Goal: Information Seeking & Learning: Check status

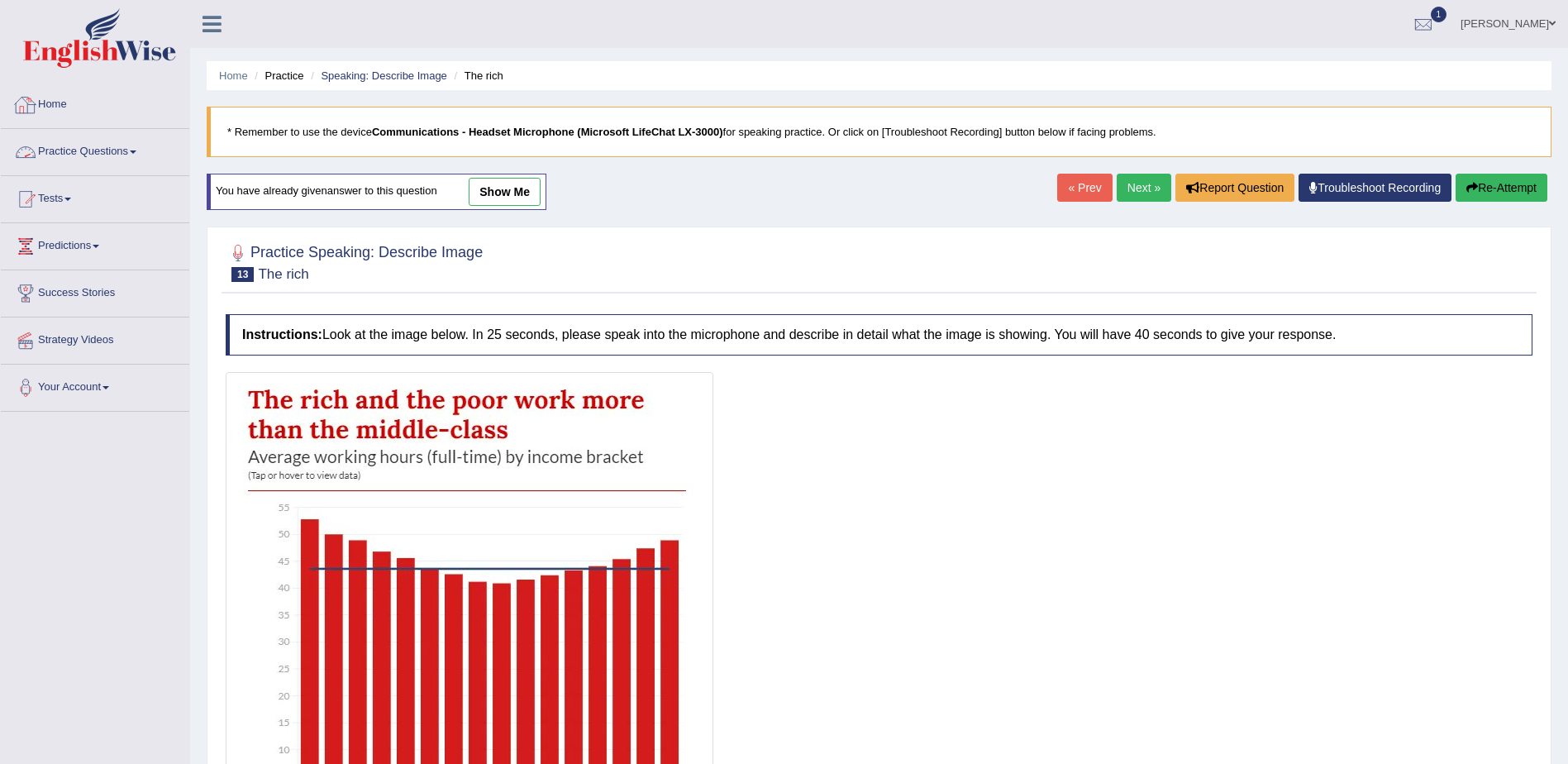
click at [52, 102] on link "Home" at bounding box center [95, 103] width 189 height 42
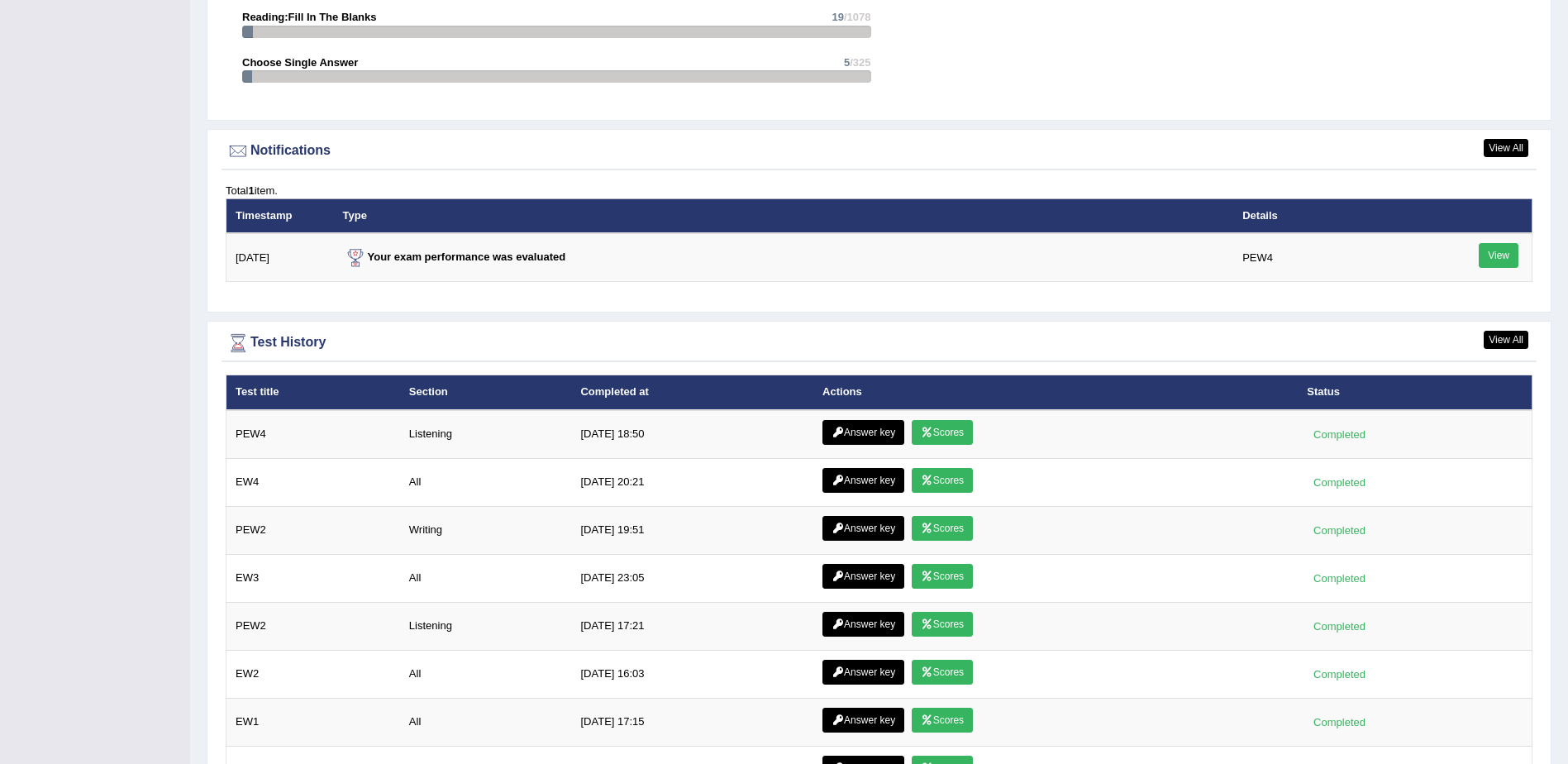
scroll to position [1902, 0]
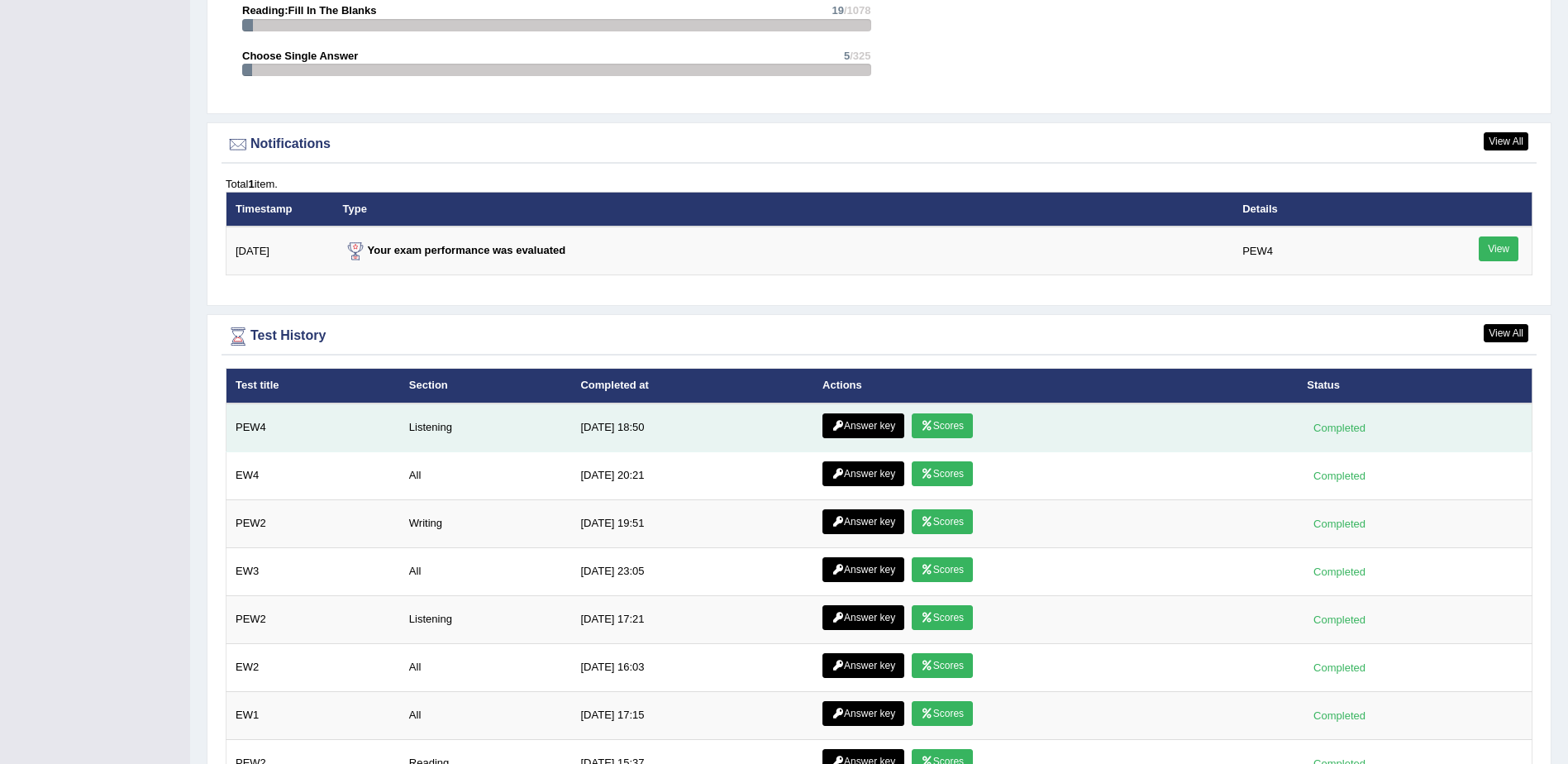
click at [852, 423] on link "Answer key" at bounding box center [863, 426] width 82 height 25
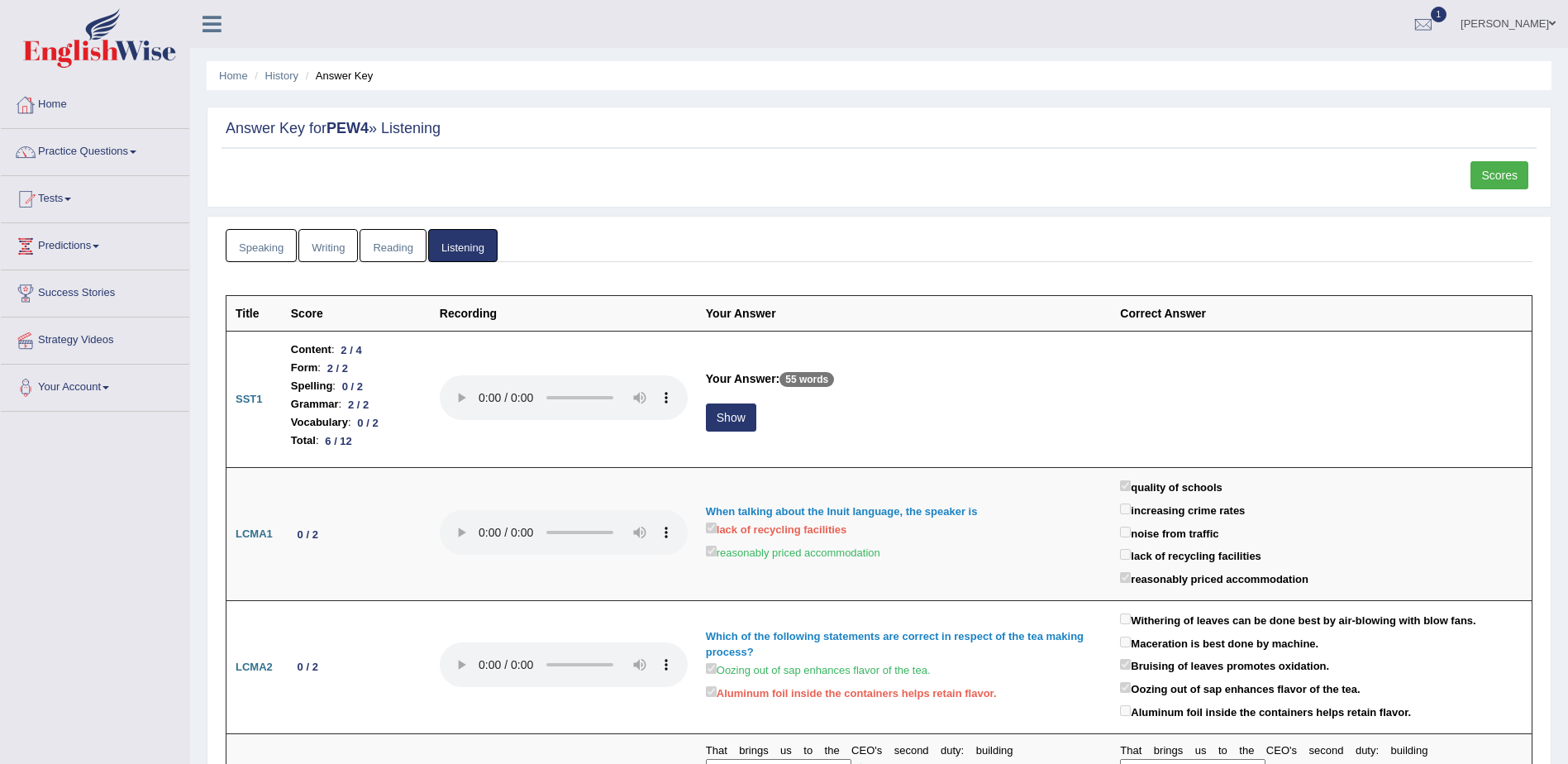
click at [68, 103] on link "Home" at bounding box center [95, 103] width 189 height 42
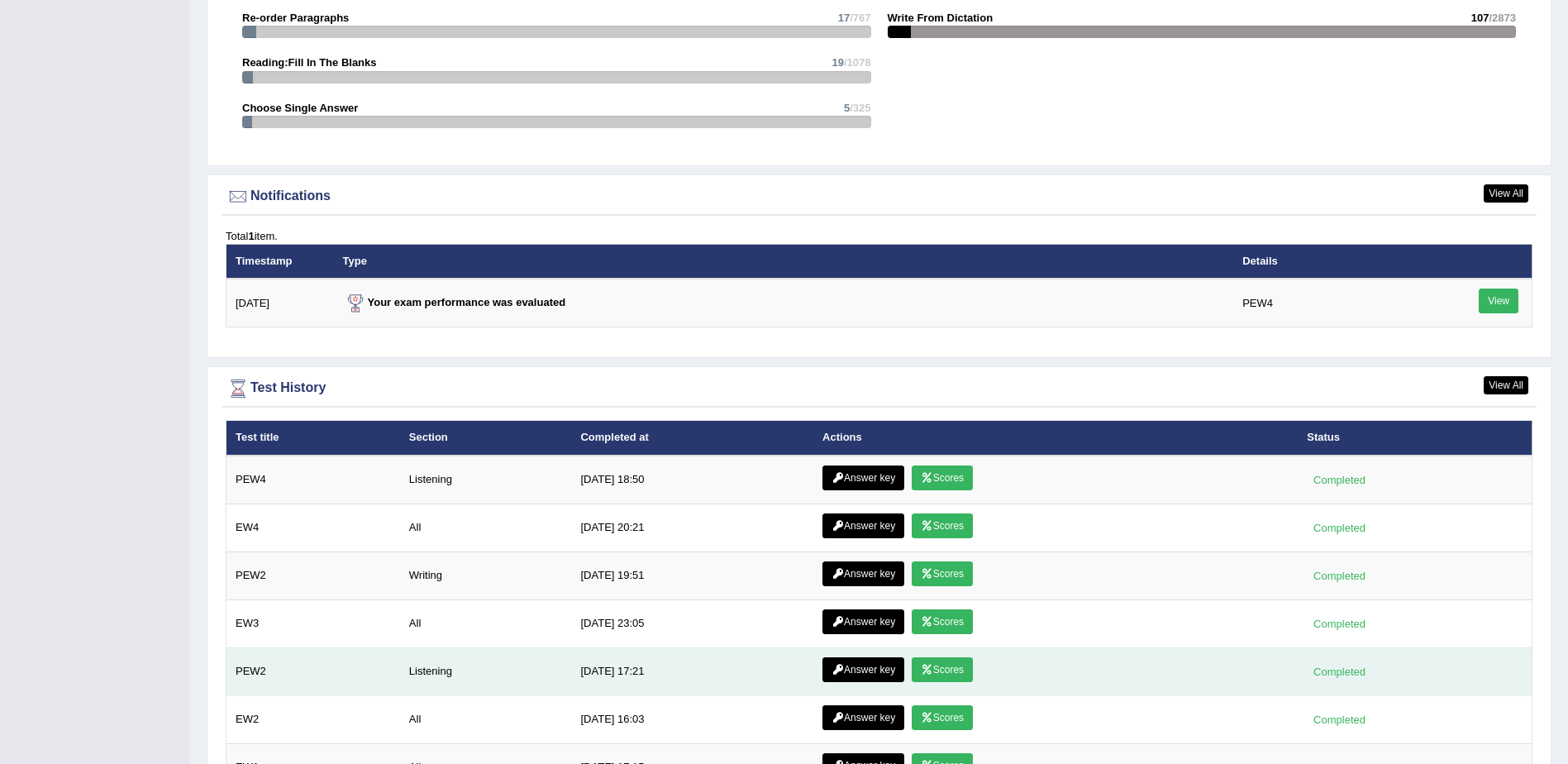
scroll to position [2006, 0]
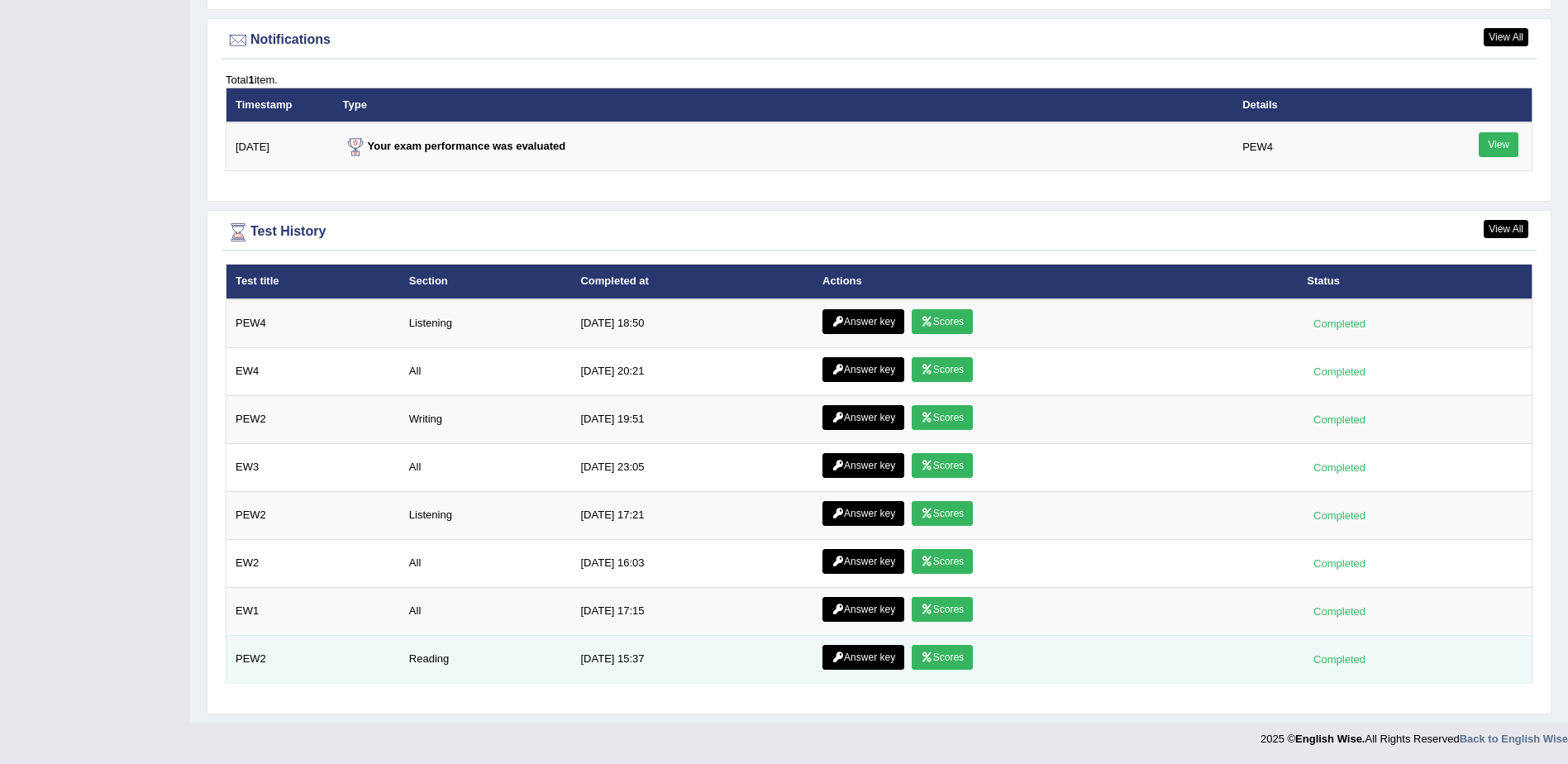
drag, startPoint x: 1070, startPoint y: 656, endPoint x: 912, endPoint y: 735, distance: 176.6
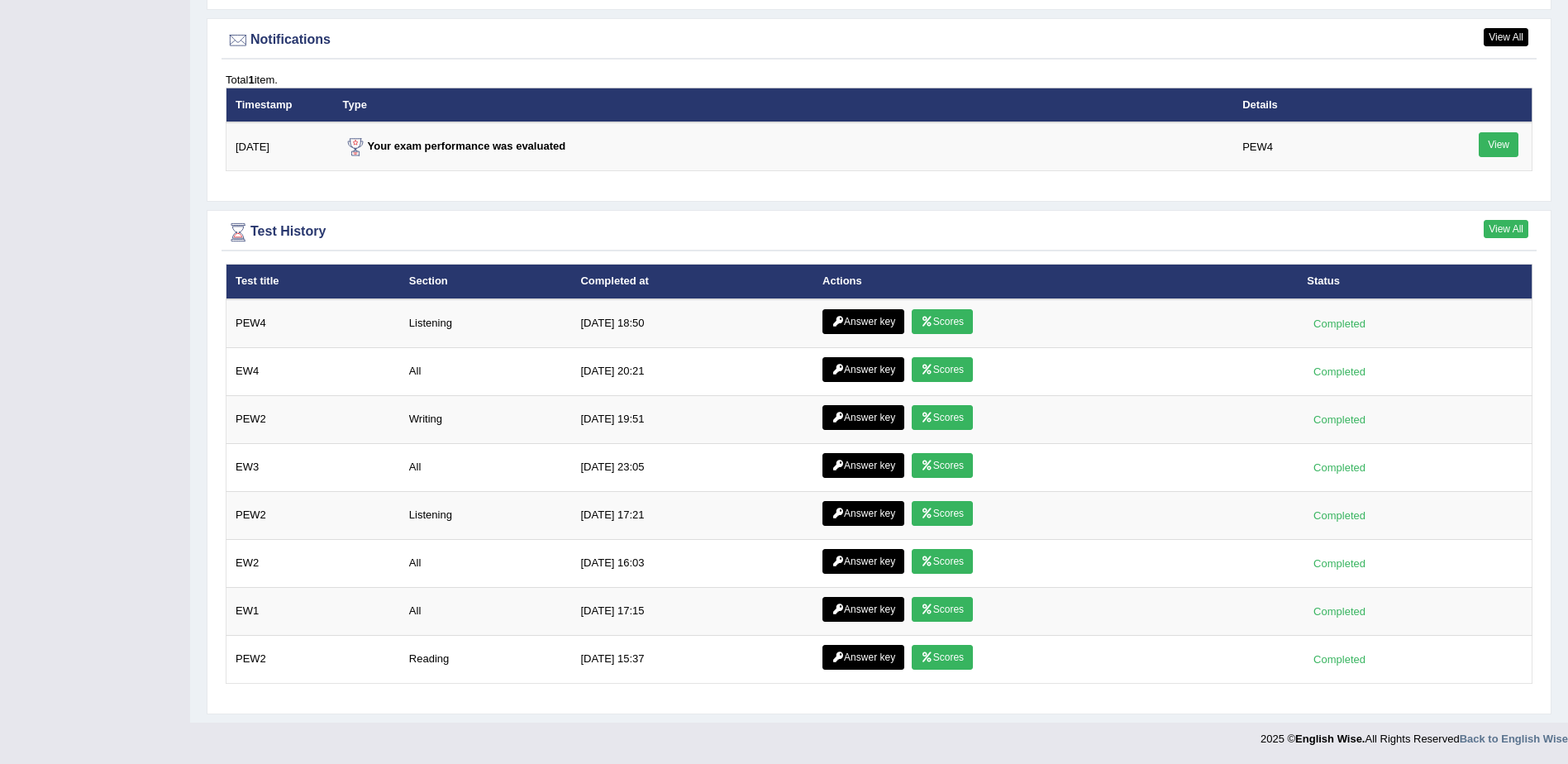
click at [1507, 226] on link "View All" at bounding box center [1505, 229] width 44 height 18
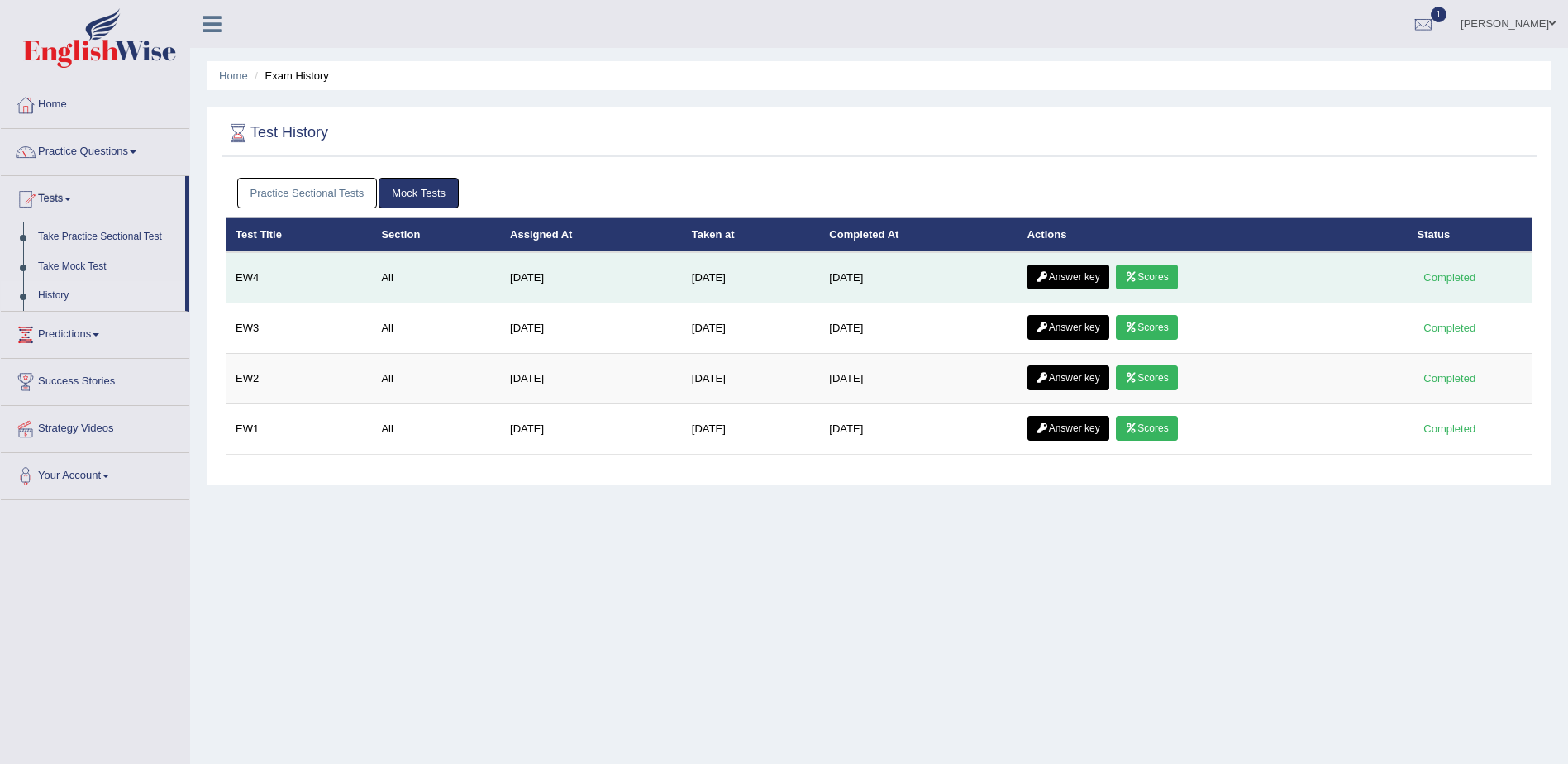
click at [1065, 278] on link "Answer key" at bounding box center [1068, 277] width 82 height 25
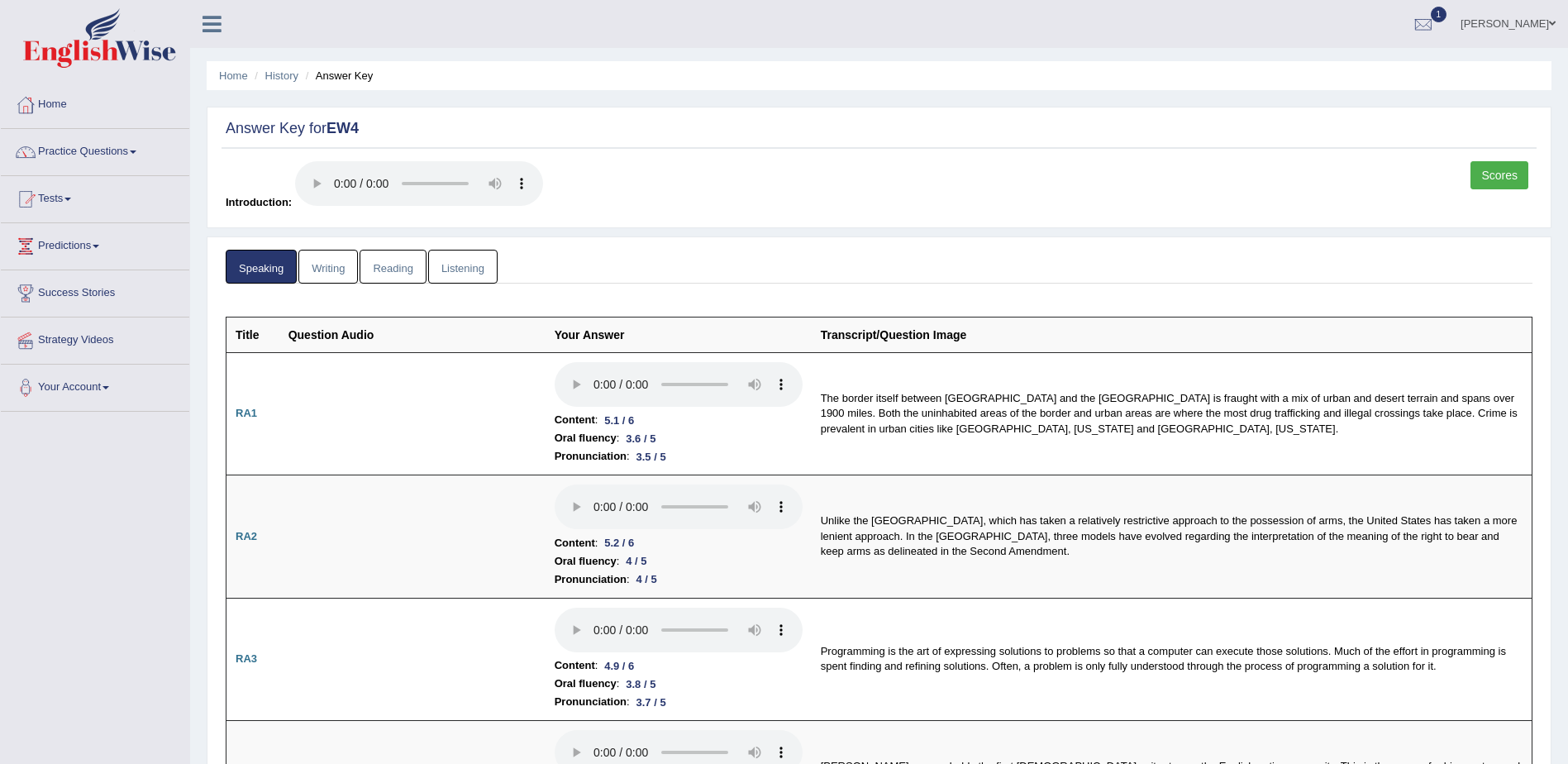
click at [327, 271] on link "Writing" at bounding box center [328, 266] width 59 height 34
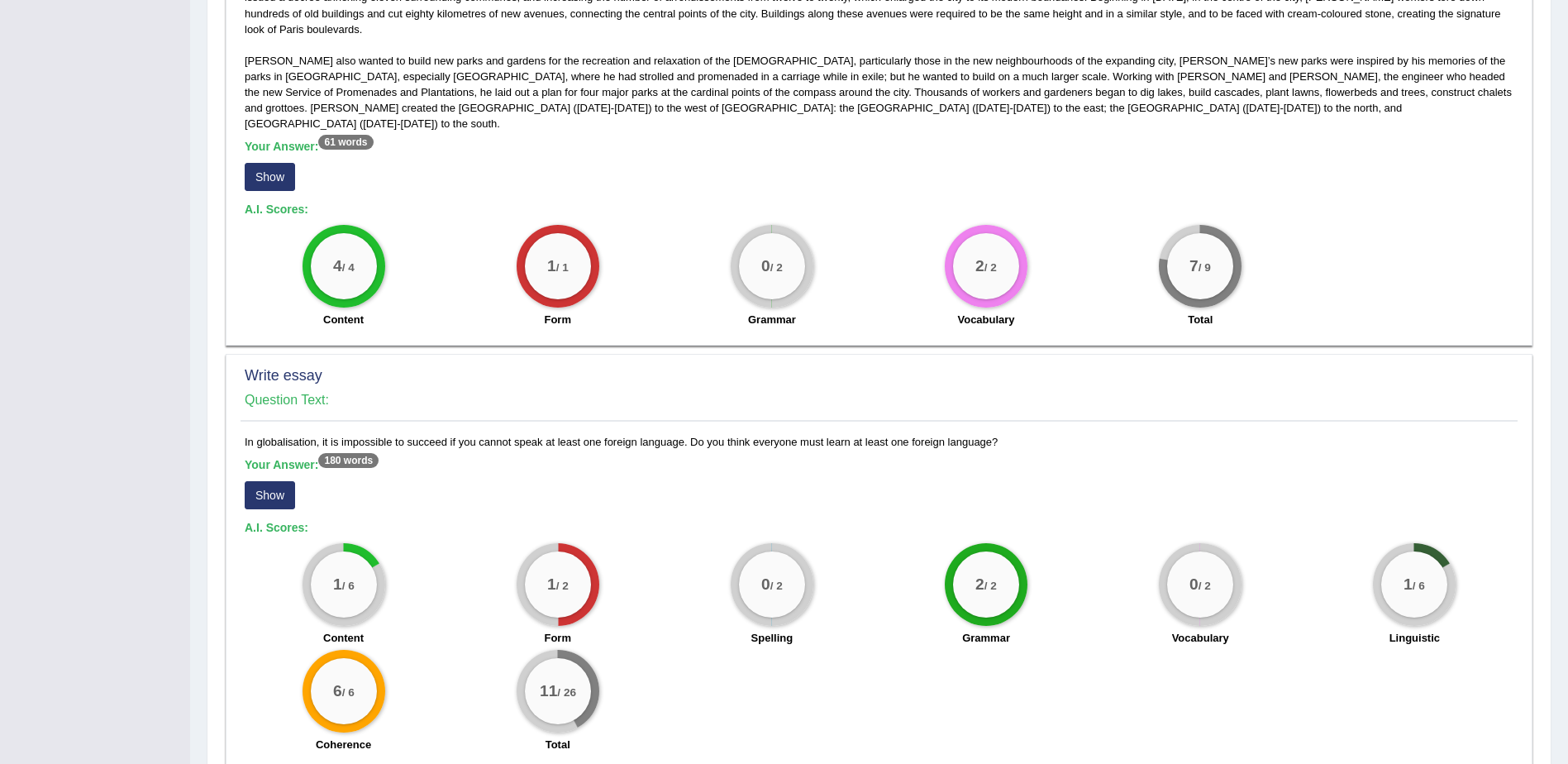
scroll to position [967, 0]
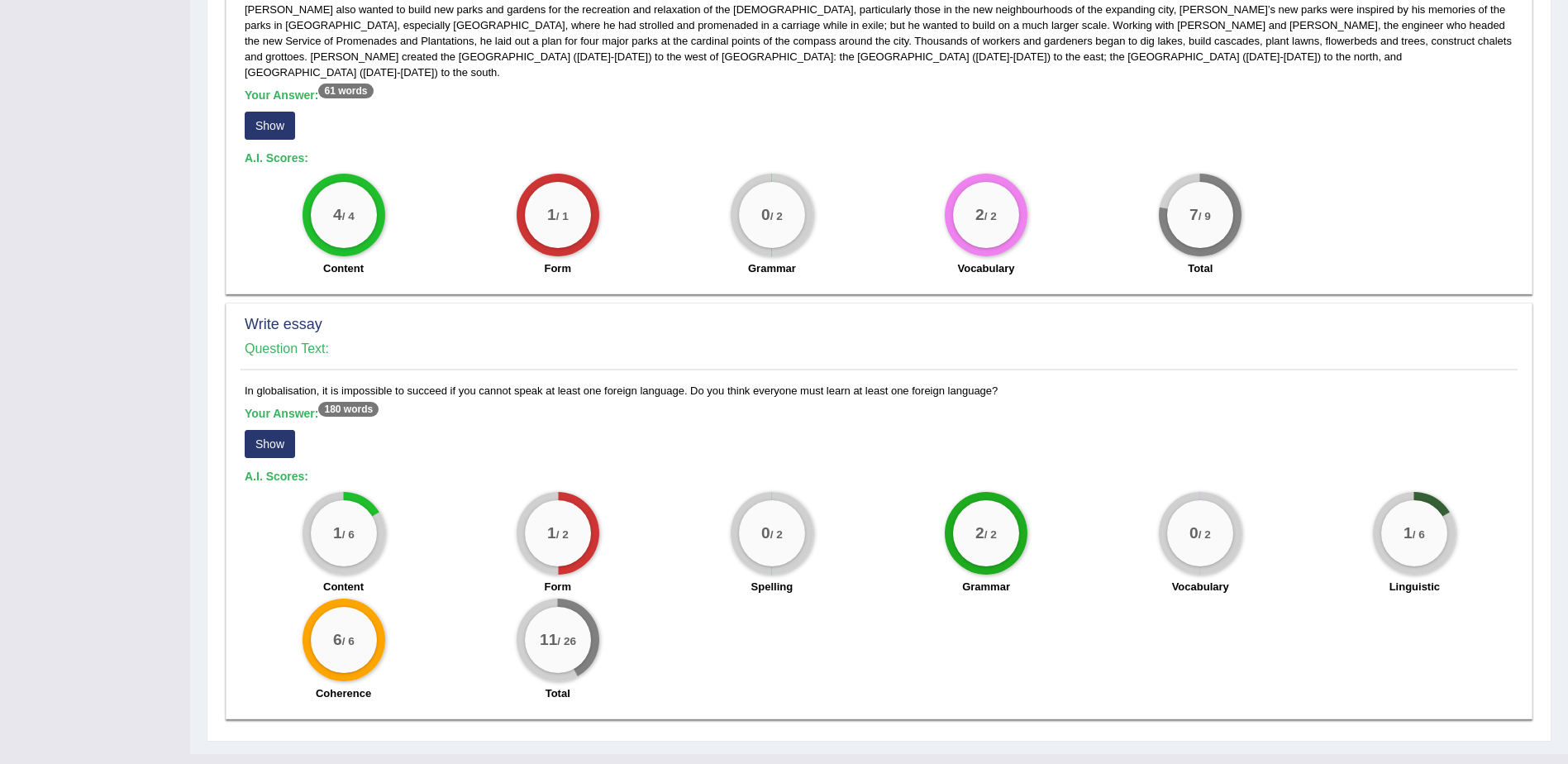
click at [264, 430] on button "Show" at bounding box center [270, 444] width 50 height 28
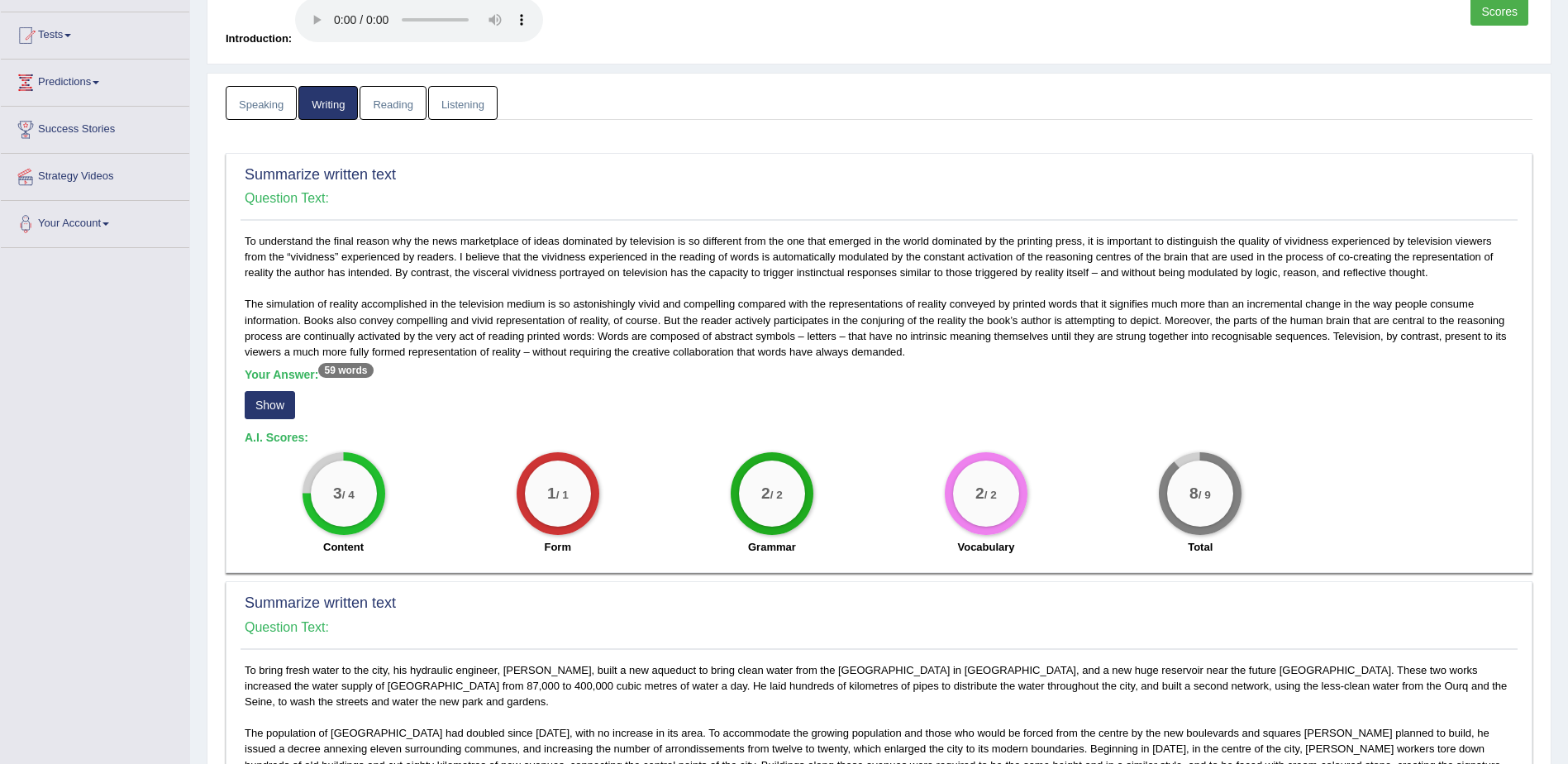
scroll to position [22, 0]
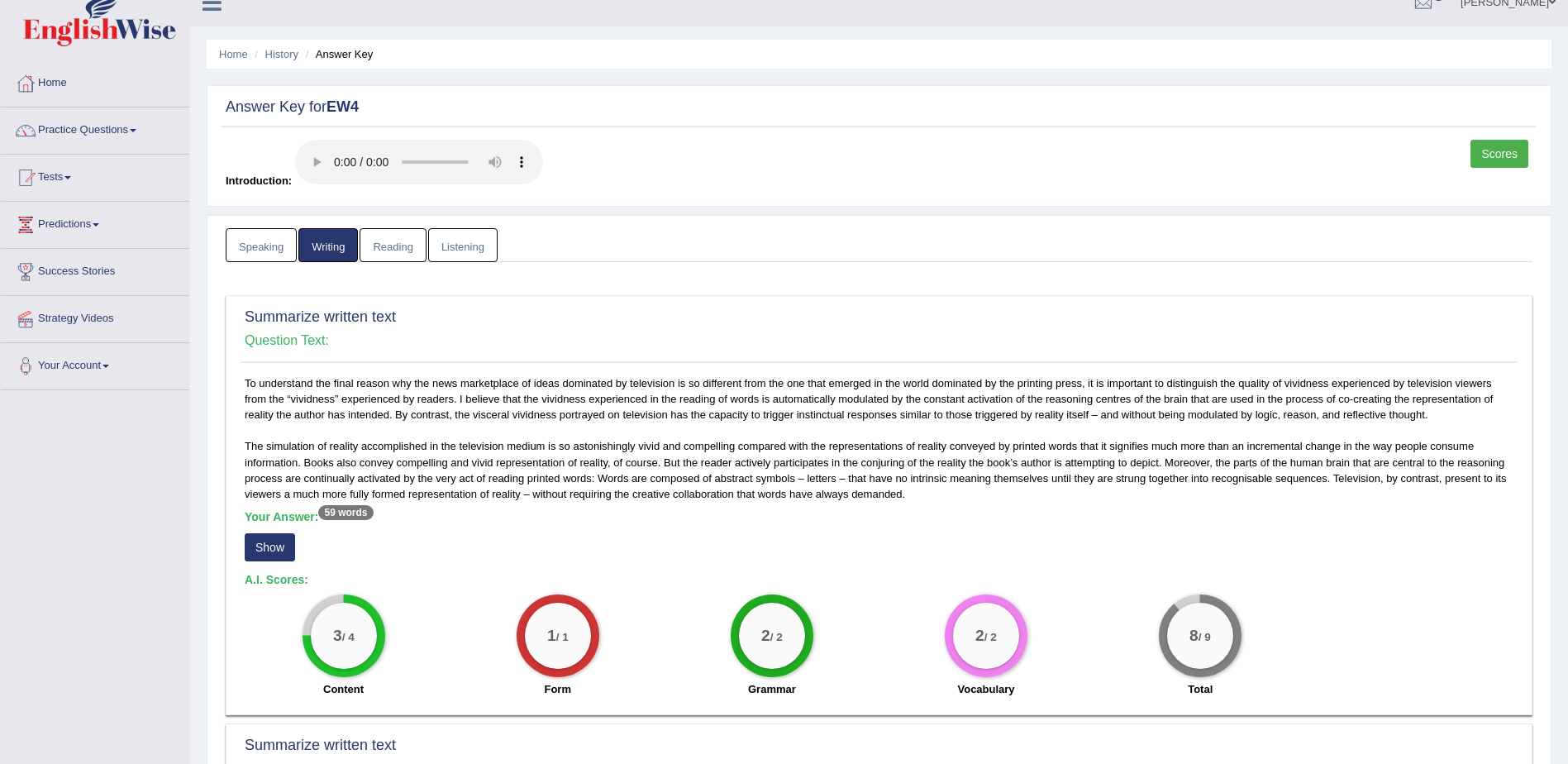
click at [396, 240] on link "Reading" at bounding box center [392, 245] width 66 height 34
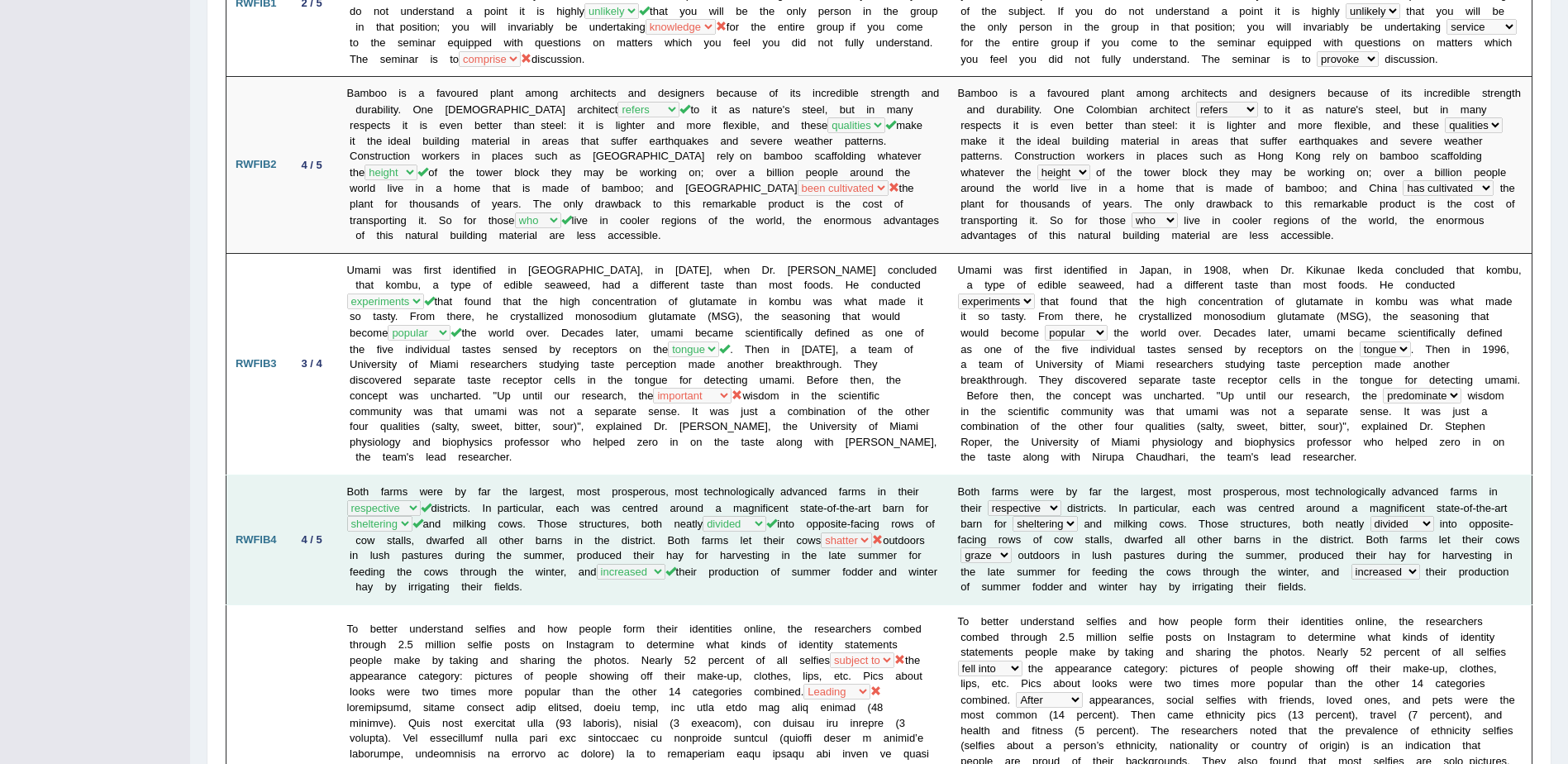
scroll to position [0, 0]
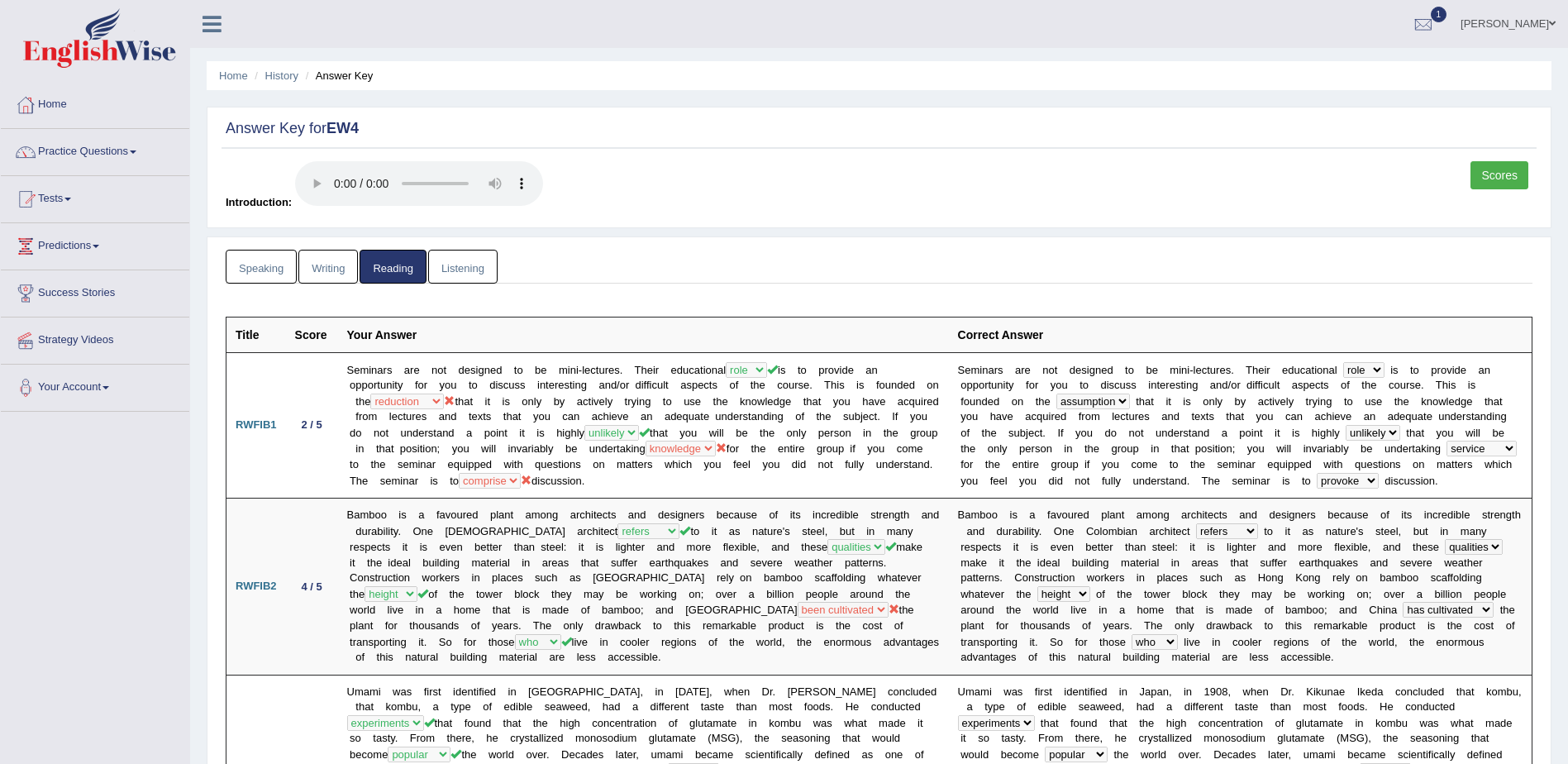
click at [465, 267] on link "Listening" at bounding box center [462, 266] width 69 height 34
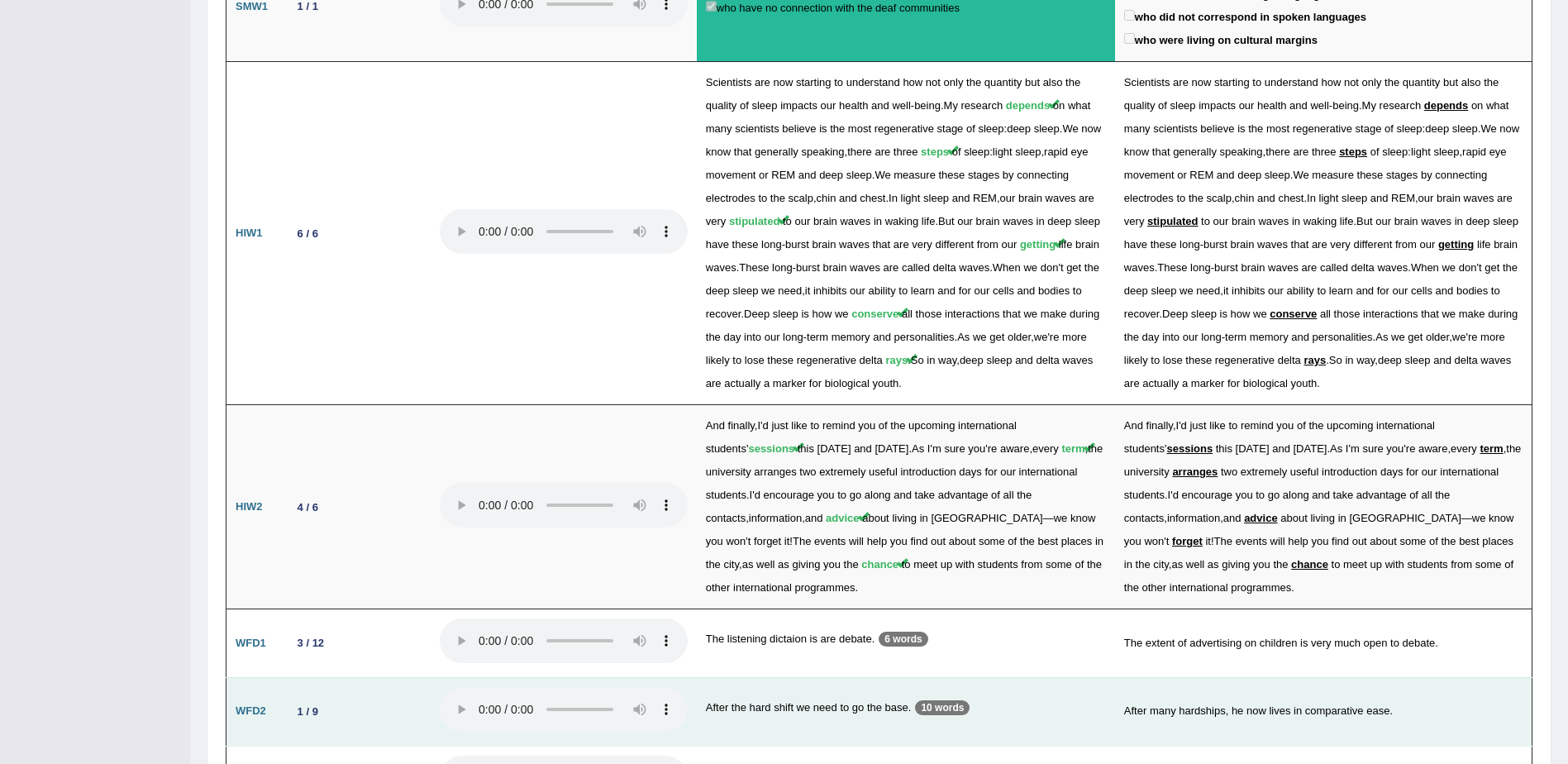
scroll to position [2241, 0]
